Goal: Find specific page/section: Find specific page/section

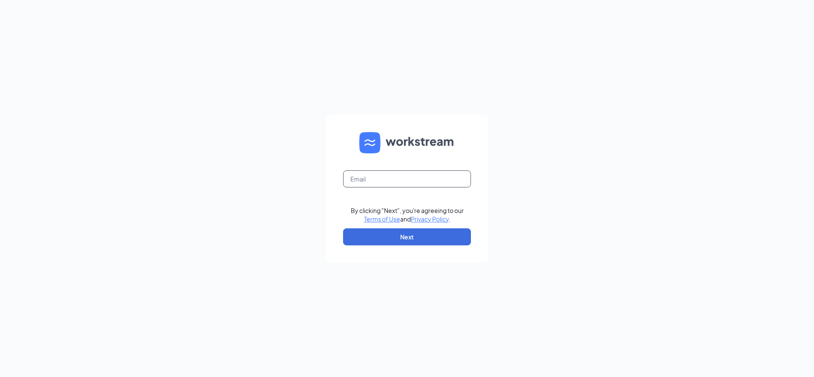
click at [405, 179] on input "text" at bounding box center [407, 178] width 128 height 17
type input "bboehm@bajco.net"
click at [394, 237] on button "Next" at bounding box center [407, 236] width 128 height 17
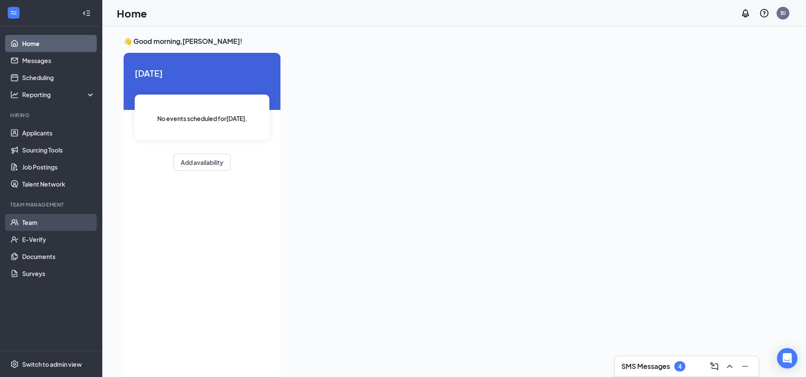
click at [61, 220] on link "Team" at bounding box center [58, 222] width 73 height 17
